Goal: Find specific page/section: Find specific page/section

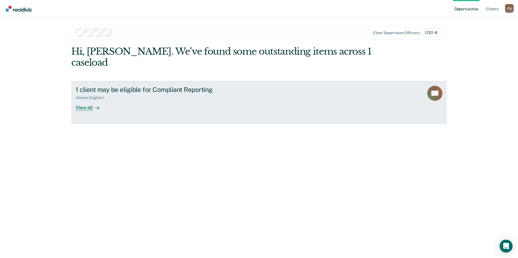
click at [98, 106] on icon at bounding box center [97, 108] width 4 height 4
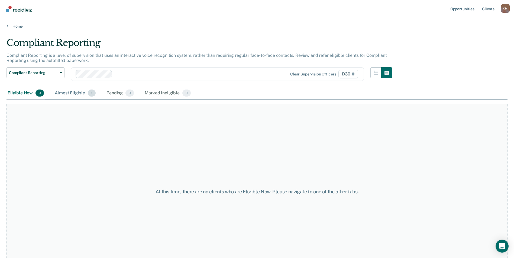
click at [75, 90] on div "Almost Eligible 1" at bounding box center [75, 94] width 43 height 12
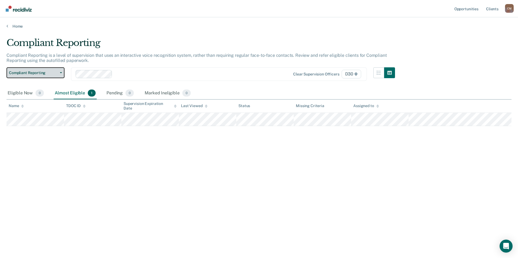
click at [32, 74] on span "Compliant Reporting" at bounding box center [33, 73] width 49 height 5
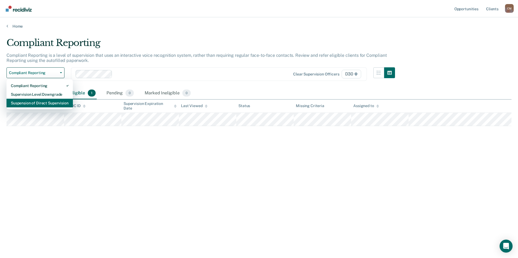
click at [37, 102] on div "Suspension of Direct Supervision" at bounding box center [40, 103] width 58 height 9
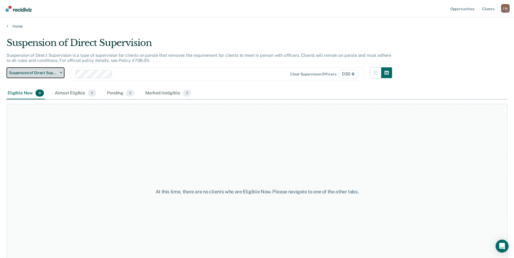
click at [42, 73] on span "Suspension of Direct Supervision" at bounding box center [33, 73] width 49 height 5
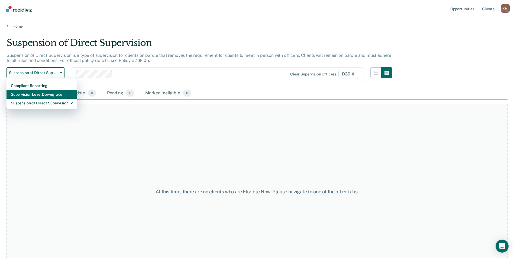
click at [45, 92] on div "Supervision Level Downgrade" at bounding box center [42, 94] width 62 height 9
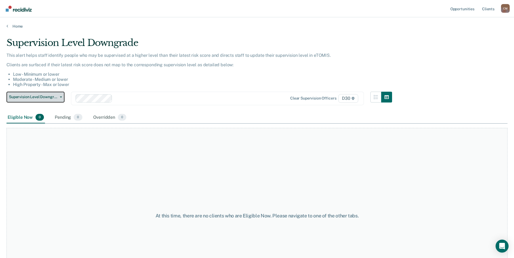
click at [48, 97] on span "Supervision Level Downgrade" at bounding box center [33, 97] width 49 height 5
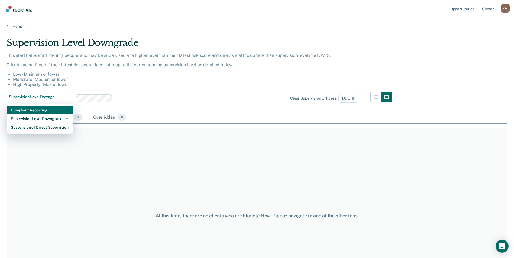
click at [43, 112] on div "Compliant Reporting" at bounding box center [40, 110] width 58 height 9
